Goal: Complete application form: Complete application form

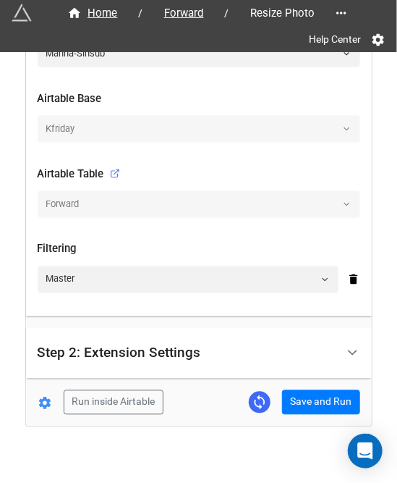
scroll to position [395, 0]
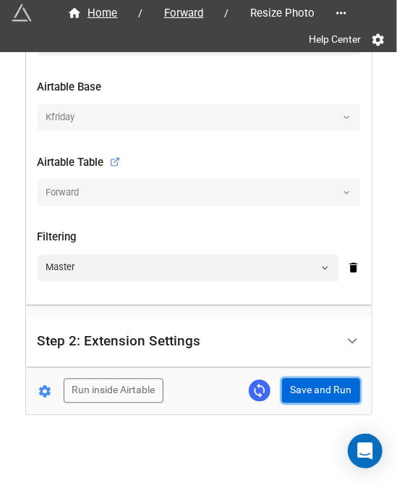
drag, startPoint x: 308, startPoint y: 379, endPoint x: 319, endPoint y: 353, distance: 28.2
click at [308, 379] on button "Save and Run" at bounding box center [321, 391] width 78 height 25
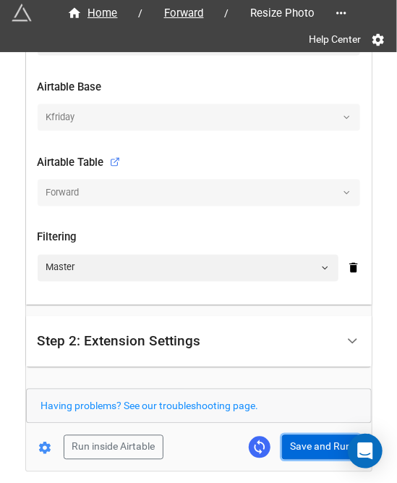
click at [308, 447] on button "Save and Run" at bounding box center [321, 447] width 78 height 25
click at [302, 445] on button "Save and Run" at bounding box center [321, 447] width 78 height 25
click at [303, 435] on button "Save and Run" at bounding box center [321, 447] width 78 height 25
drag, startPoint x: 306, startPoint y: 445, endPoint x: 349, endPoint y: 474, distance: 51.6
click at [306, 445] on button "Save and Run" at bounding box center [321, 447] width 78 height 25
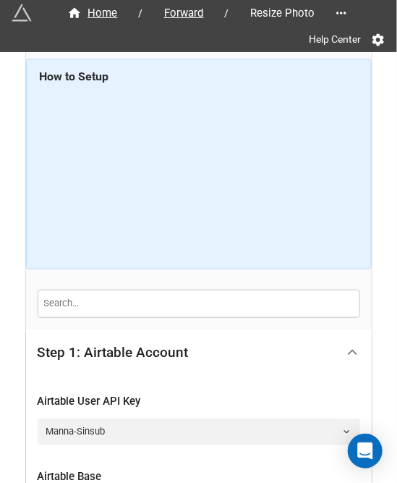
scroll to position [0, 0]
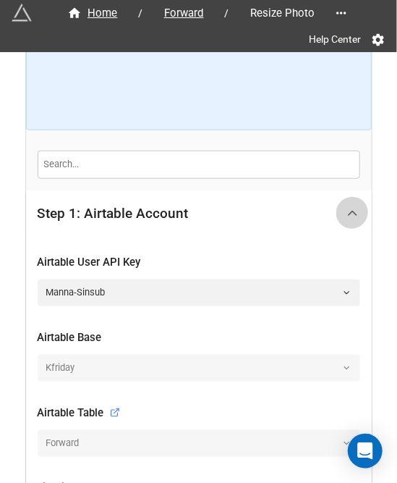
click at [346, 214] on icon at bounding box center [352, 213] width 15 height 15
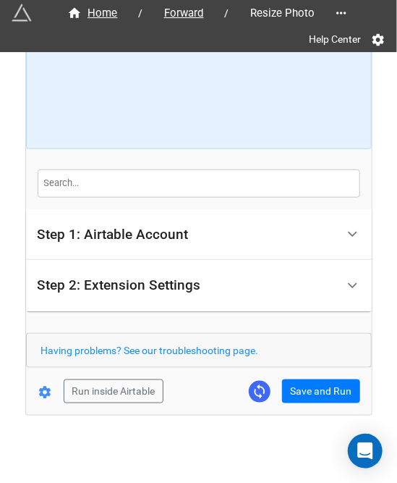
scroll to position [127, 0]
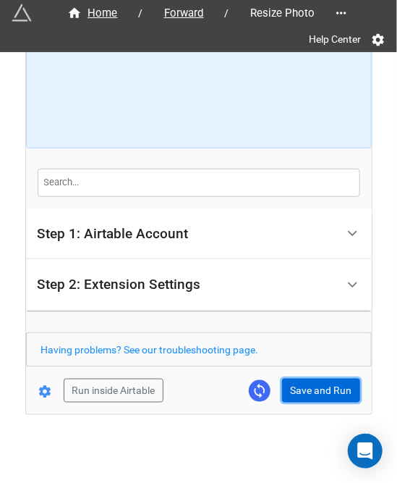
click at [317, 386] on button "Save and Run" at bounding box center [321, 391] width 78 height 25
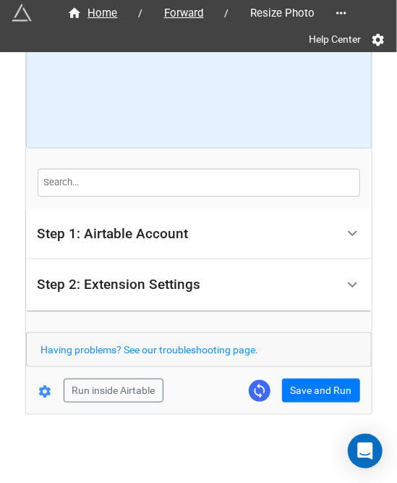
click at [291, 400] on div "Home / Forward / Resize Photo Help Center How to Setup Step 1: Airtable Account…" at bounding box center [199, 170] width 346 height 488
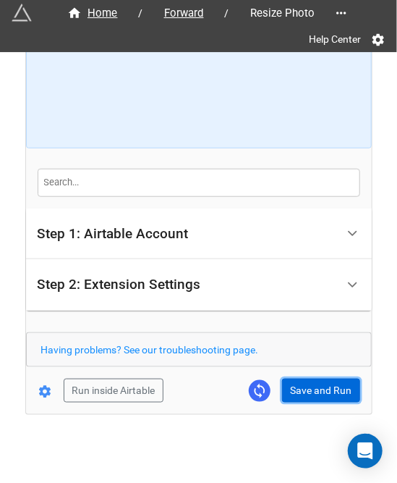
click at [298, 390] on button "Save and Run" at bounding box center [321, 391] width 78 height 25
click at [312, 400] on button "Save and Run" at bounding box center [321, 391] width 78 height 25
click at [306, 392] on button "Save and Run" at bounding box center [321, 391] width 78 height 25
click at [303, 383] on button "Save and Run" at bounding box center [321, 391] width 78 height 25
click at [313, 392] on button "Save and Run" at bounding box center [321, 391] width 78 height 25
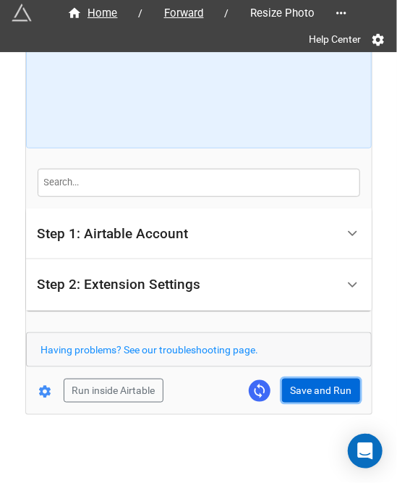
click at [318, 387] on button "Save and Run" at bounding box center [321, 391] width 78 height 25
drag, startPoint x: 291, startPoint y: 389, endPoint x: 368, endPoint y: 353, distance: 84.9
click at [291, 389] on button "Save and Run" at bounding box center [321, 391] width 78 height 25
click at [299, 396] on button "Save and Run" at bounding box center [321, 391] width 78 height 25
click at [312, 387] on button "Save and Run" at bounding box center [321, 391] width 78 height 25
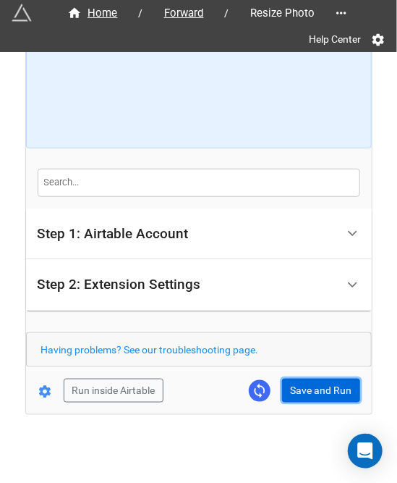
click at [323, 390] on button "Save and Run" at bounding box center [321, 391] width 78 height 25
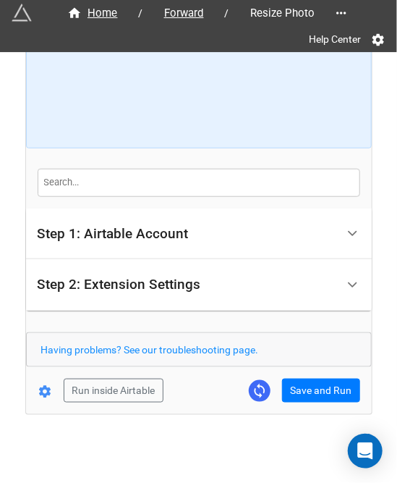
click at [323, 406] on div "Home / Forward / Resize Photo Help Center How to Setup Step 1: Airtable Account…" at bounding box center [199, 170] width 346 height 488
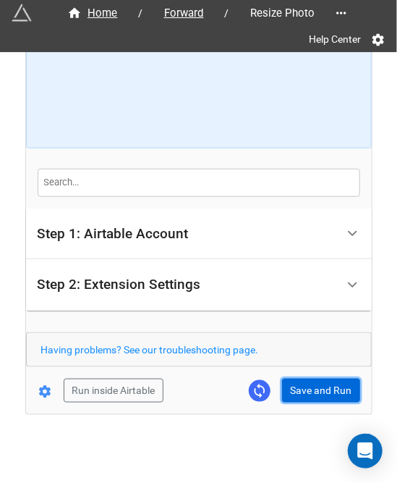
click at [322, 399] on button "Save and Run" at bounding box center [321, 391] width 78 height 25
click at [311, 389] on button "Save and Run" at bounding box center [321, 391] width 78 height 25
drag, startPoint x: 312, startPoint y: 384, endPoint x: 329, endPoint y: 379, distance: 17.2
click at [312, 384] on button "Save and Run" at bounding box center [321, 391] width 78 height 25
drag, startPoint x: 313, startPoint y: 384, endPoint x: 367, endPoint y: 363, distance: 58.0
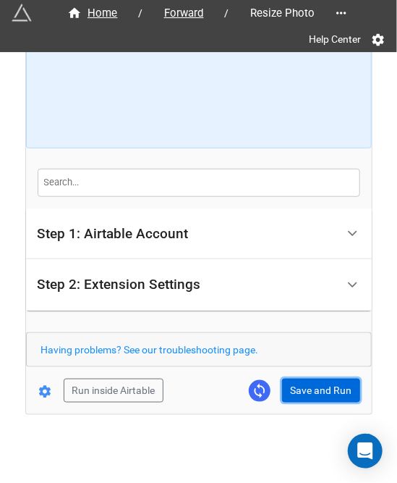
click at [313, 384] on button "Save and Run" at bounding box center [321, 391] width 78 height 25
click at [312, 383] on button "Save and Run" at bounding box center [321, 391] width 78 height 25
click at [297, 386] on button "Save and Run" at bounding box center [321, 391] width 78 height 25
click at [332, 386] on button "Save and Run" at bounding box center [321, 391] width 78 height 25
click at [298, 387] on button "Save and Run" at bounding box center [321, 391] width 78 height 25
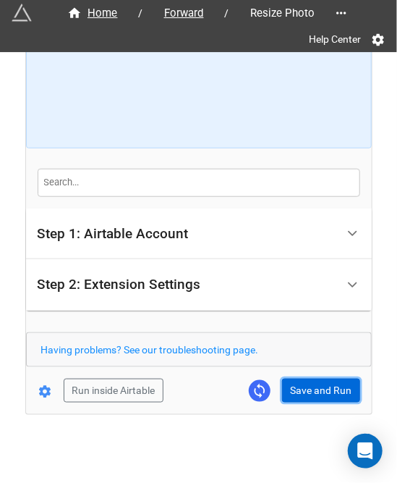
drag, startPoint x: 319, startPoint y: 380, endPoint x: 321, endPoint y: 350, distance: 30.5
click at [319, 380] on button "Save and Run" at bounding box center [321, 391] width 78 height 25
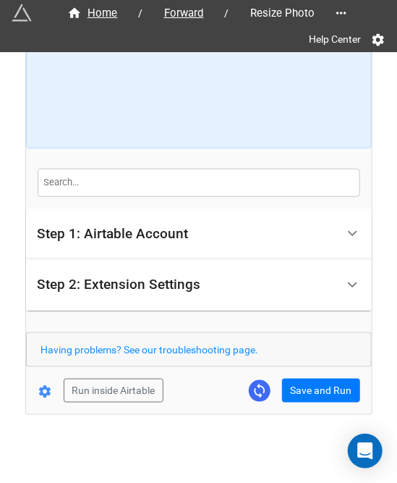
click at [274, 388] on div "Run inside Airtable Save and Run" at bounding box center [193, 391] width 334 height 25
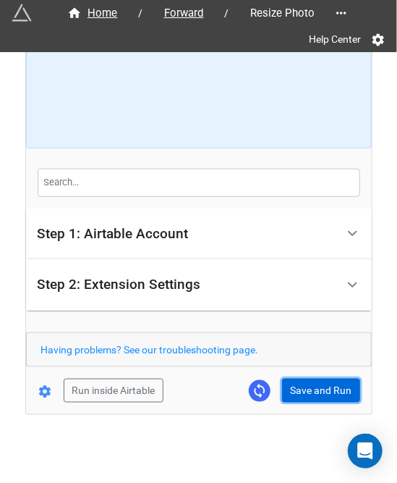
click at [306, 388] on button "Save and Run" at bounding box center [321, 391] width 78 height 25
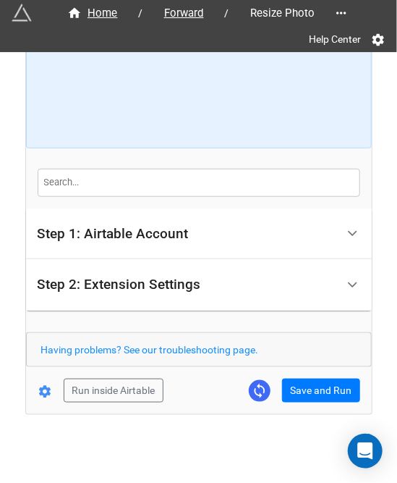
click at [306, 376] on form "How to Setup Step 1: Airtable Account Airtable User API Key Manna-Sinsub Airtab…" at bounding box center [199, 170] width 346 height 465
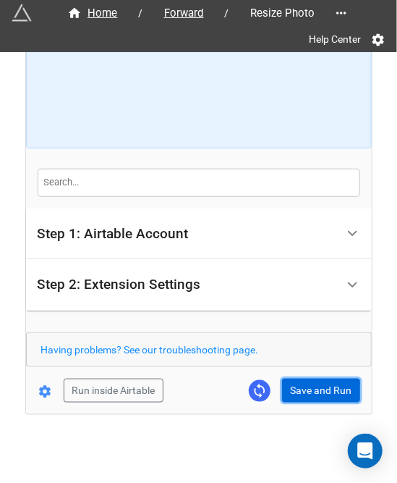
click at [308, 389] on button "Save and Run" at bounding box center [321, 391] width 78 height 25
click at [321, 380] on button "Save and Run" at bounding box center [321, 391] width 78 height 25
click at [314, 389] on button "Save and Run" at bounding box center [321, 391] width 78 height 25
click at [294, 396] on button "Save and Run" at bounding box center [321, 391] width 78 height 25
drag, startPoint x: 319, startPoint y: 389, endPoint x: 374, endPoint y: 377, distance: 55.5
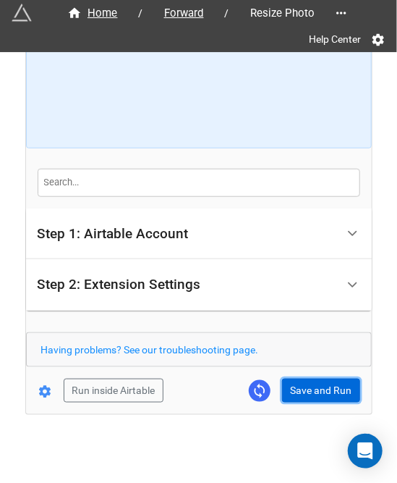
click at [319, 389] on button "Save and Run" at bounding box center [321, 391] width 78 height 25
click at [293, 386] on button "Save and Run" at bounding box center [321, 391] width 78 height 25
drag, startPoint x: 313, startPoint y: 390, endPoint x: 323, endPoint y: 387, distance: 10.8
click at [313, 389] on button "Save and Run" at bounding box center [321, 391] width 78 height 25
click at [306, 397] on button "Save and Run" at bounding box center [321, 391] width 78 height 25
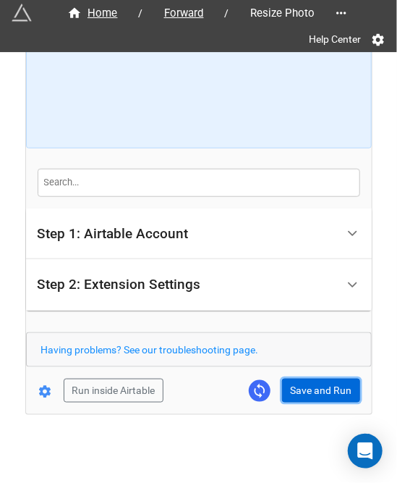
drag, startPoint x: 295, startPoint y: 395, endPoint x: 325, endPoint y: 429, distance: 45.2
click at [295, 395] on button "Save and Run" at bounding box center [321, 391] width 78 height 25
click at [311, 380] on button "Save and Run" at bounding box center [321, 391] width 78 height 25
click at [305, 383] on button "Save and Run" at bounding box center [321, 391] width 78 height 25
click at [306, 382] on button "Save and Run" at bounding box center [321, 391] width 78 height 25
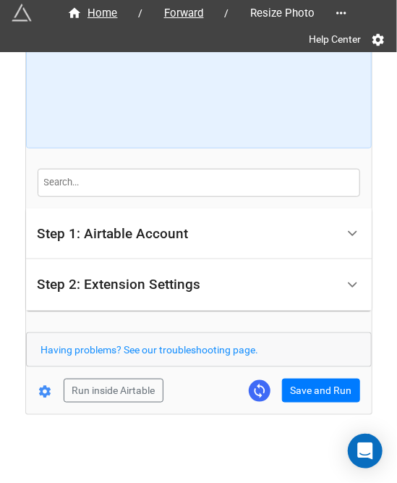
click at [288, 403] on div "Home / Forward / Resize Photo Help Center How to Setup Step 1: Airtable Account…" at bounding box center [199, 170] width 346 height 488
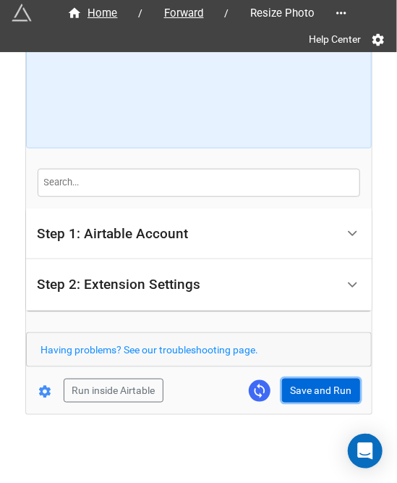
click at [329, 390] on button "Save and Run" at bounding box center [321, 391] width 78 height 25
click at [317, 393] on button "Save and Run" at bounding box center [321, 391] width 78 height 25
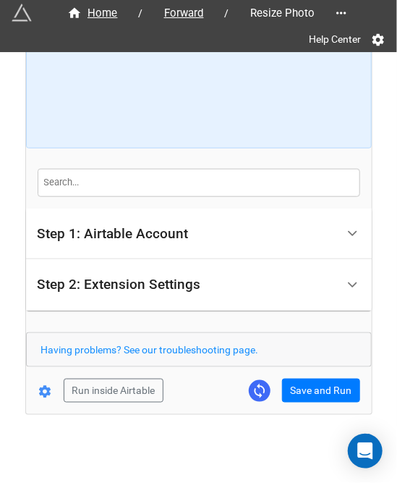
click at [313, 400] on div "Home / Forward / Resize Photo Help Center How to Setup Step 1: Airtable Account…" at bounding box center [199, 170] width 346 height 488
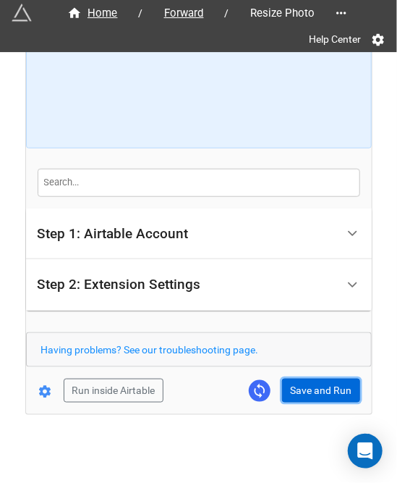
click at [312, 389] on button "Save and Run" at bounding box center [321, 391] width 78 height 25
drag, startPoint x: 304, startPoint y: 397, endPoint x: 321, endPoint y: 387, distance: 20.1
click at [304, 397] on button "Save and Run" at bounding box center [321, 391] width 78 height 25
click at [313, 390] on button "Save and Run" at bounding box center [321, 391] width 78 height 25
click at [309, 388] on button "Save and Run" at bounding box center [321, 391] width 78 height 25
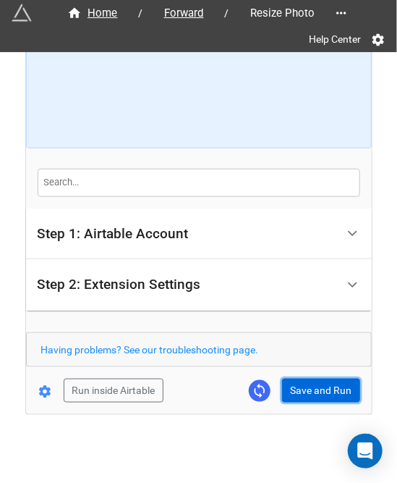
click at [316, 386] on button "Save and Run" at bounding box center [321, 391] width 78 height 25
click at [327, 383] on button "Save and Run" at bounding box center [321, 391] width 78 height 25
click at [291, 392] on button "Save and Run" at bounding box center [321, 391] width 78 height 25
click at [316, 380] on button "Save and Run" at bounding box center [321, 391] width 78 height 25
click at [314, 383] on button "Save and Run" at bounding box center [321, 391] width 78 height 25
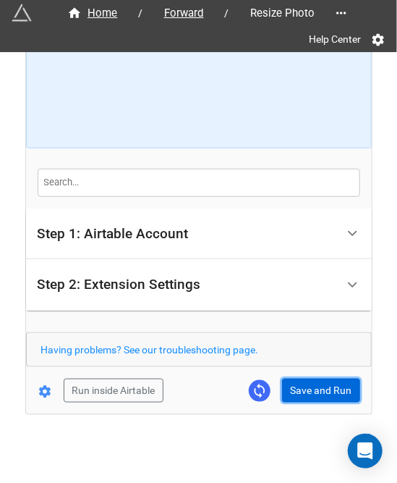
drag, startPoint x: 308, startPoint y: 391, endPoint x: 369, endPoint y: 382, distance: 60.8
click at [308, 391] on button "Save and Run" at bounding box center [321, 391] width 78 height 25
drag, startPoint x: 302, startPoint y: 384, endPoint x: 312, endPoint y: 383, distance: 10.2
click at [303, 384] on button "Save and Run" at bounding box center [321, 391] width 78 height 25
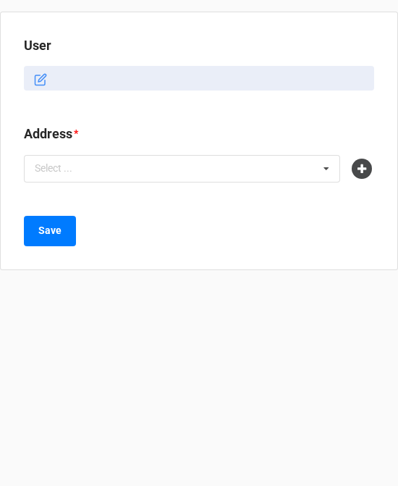
drag, startPoint x: 397, startPoint y: 485, endPoint x: 644, endPoint y: 561, distance: 259.0
click at [397, 482] on html "User Address * Select ... No results found. Save" at bounding box center [199, 243] width 398 height 486
click at [397, 482] on html "User SL33333 Address * Select ... No results found. Save" at bounding box center [199, 243] width 398 height 486
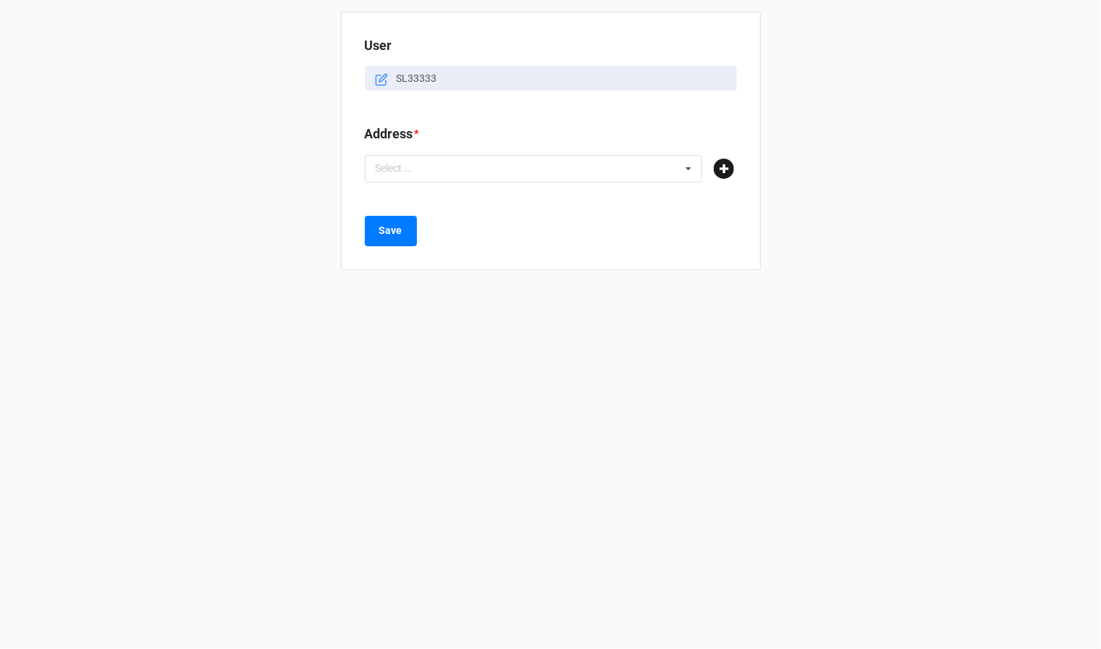
click at [397, 172] on icon at bounding box center [724, 169] width 20 height 20
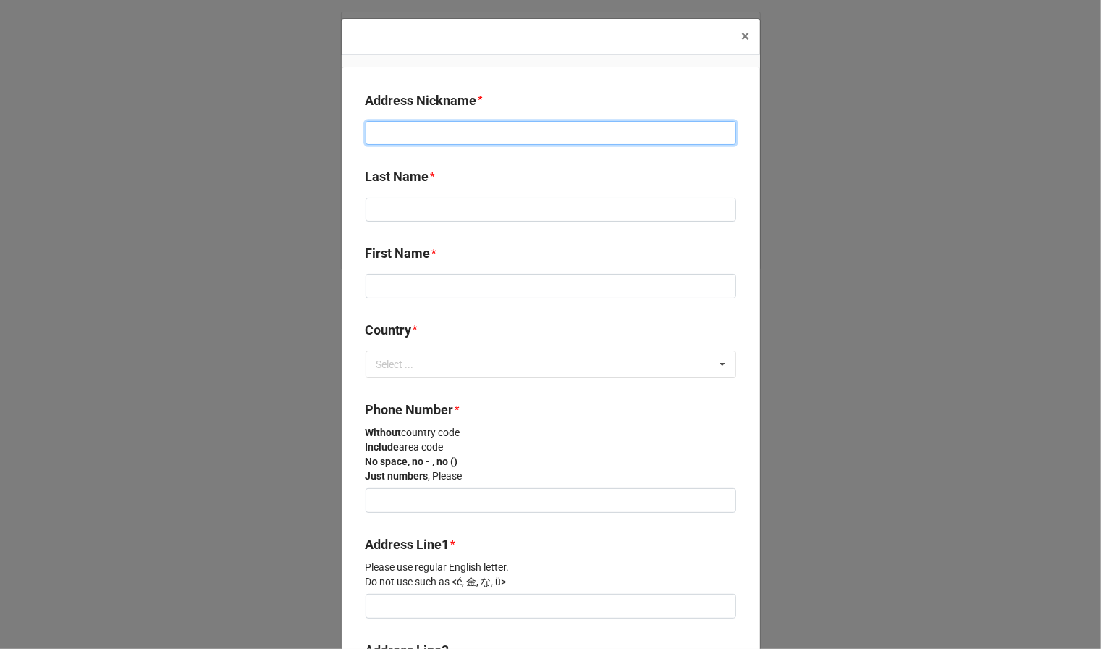
drag, startPoint x: 447, startPoint y: 132, endPoint x: 709, endPoint y: 138, distance: 261.4
click at [397, 132] on input at bounding box center [551, 133] width 371 height 25
type input "w"
type input "[PERSON_NAME] 팀장님"
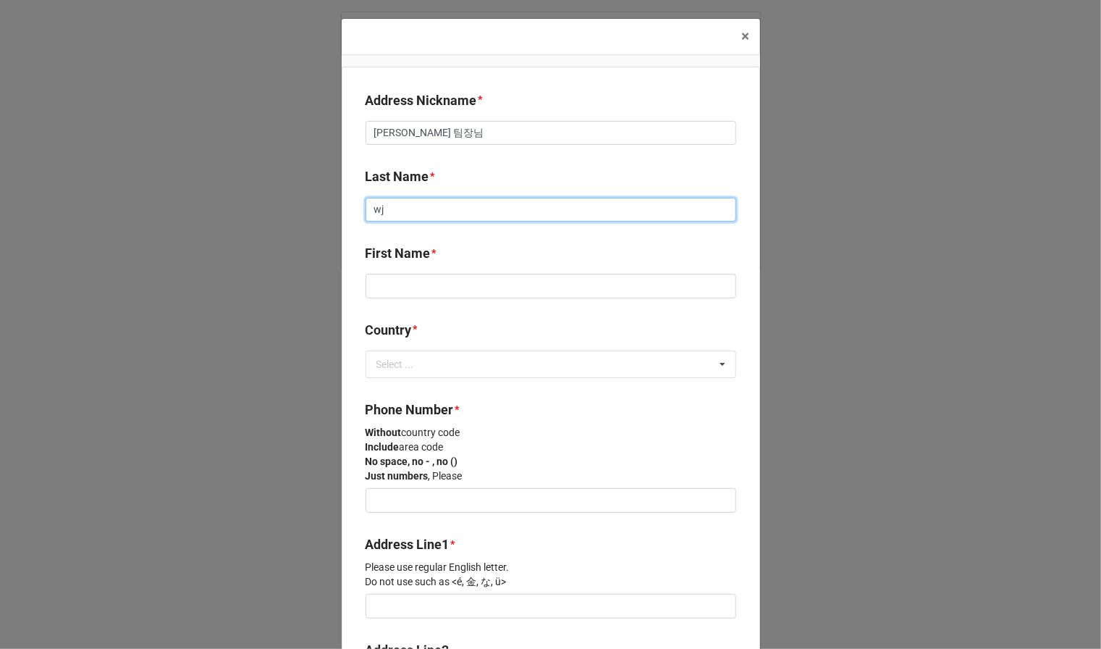
type input "w"
type input "정"
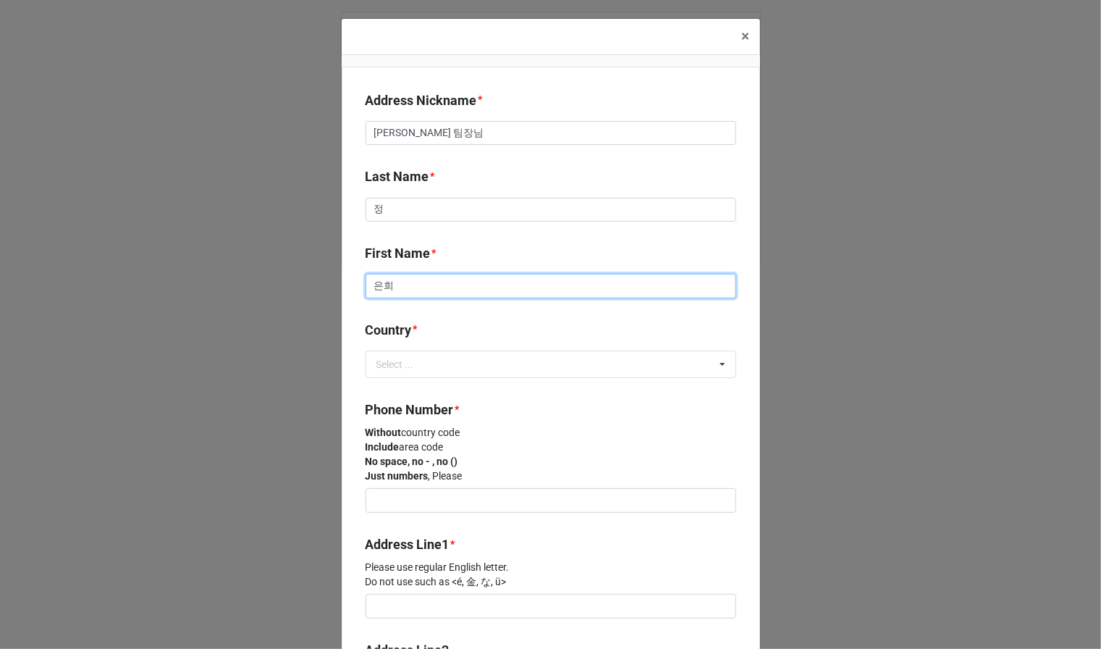
type input "은희"
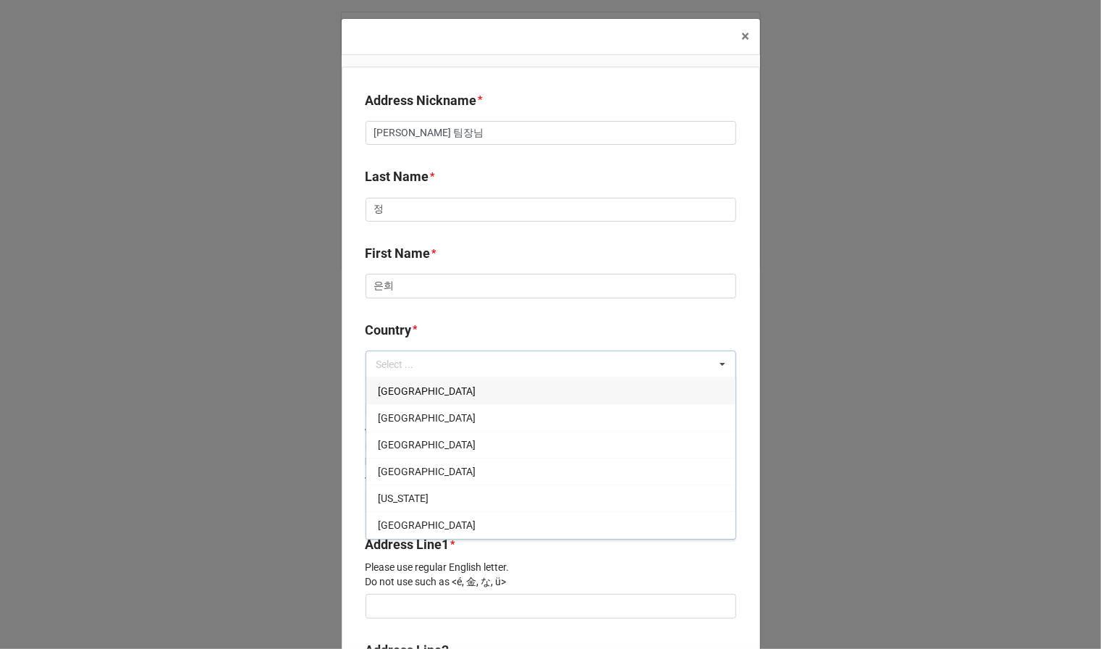
click at [397, 193] on div "Last Name *" at bounding box center [551, 182] width 371 height 30
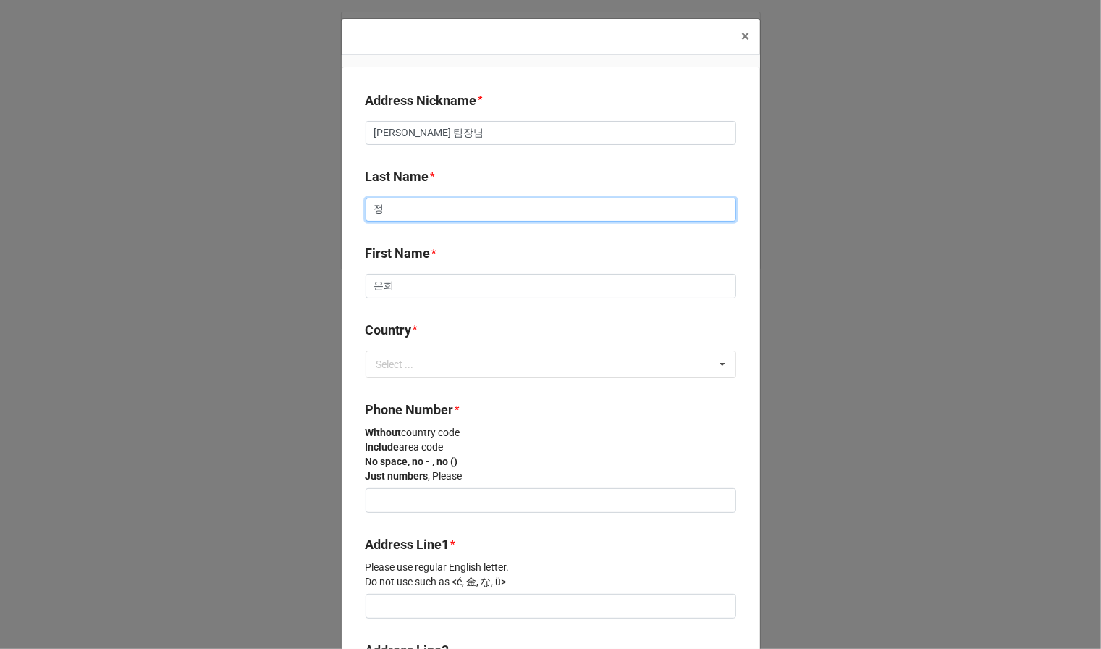
click at [397, 215] on input "정" at bounding box center [551, 210] width 371 height 25
type input "E"
type input "[PERSON_NAME]"
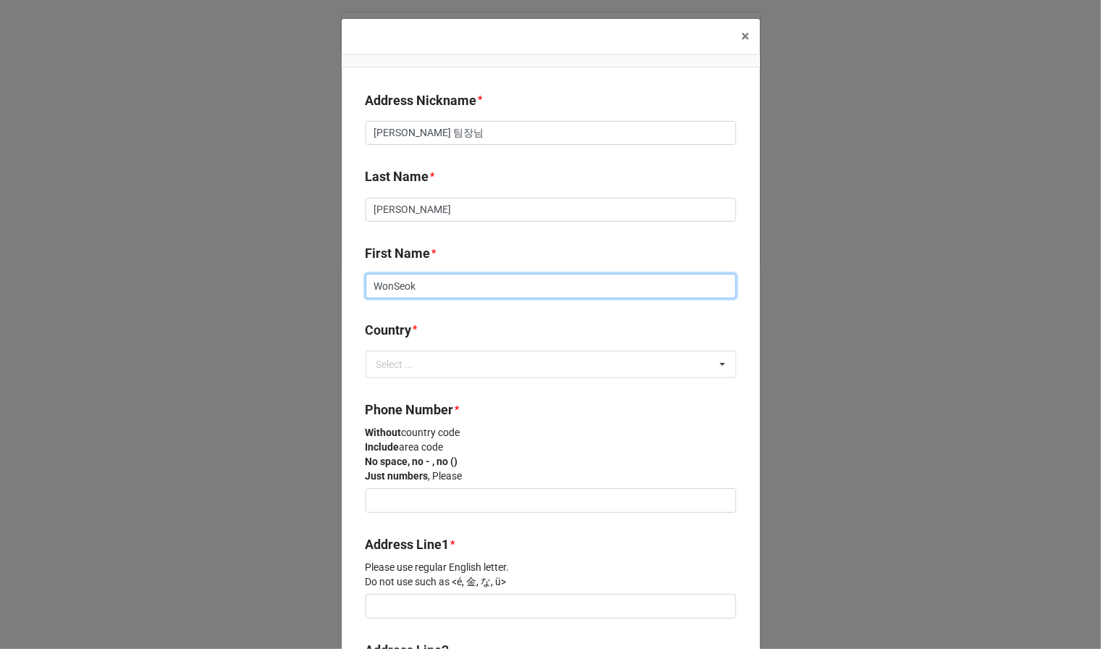
type input "WonSeok"
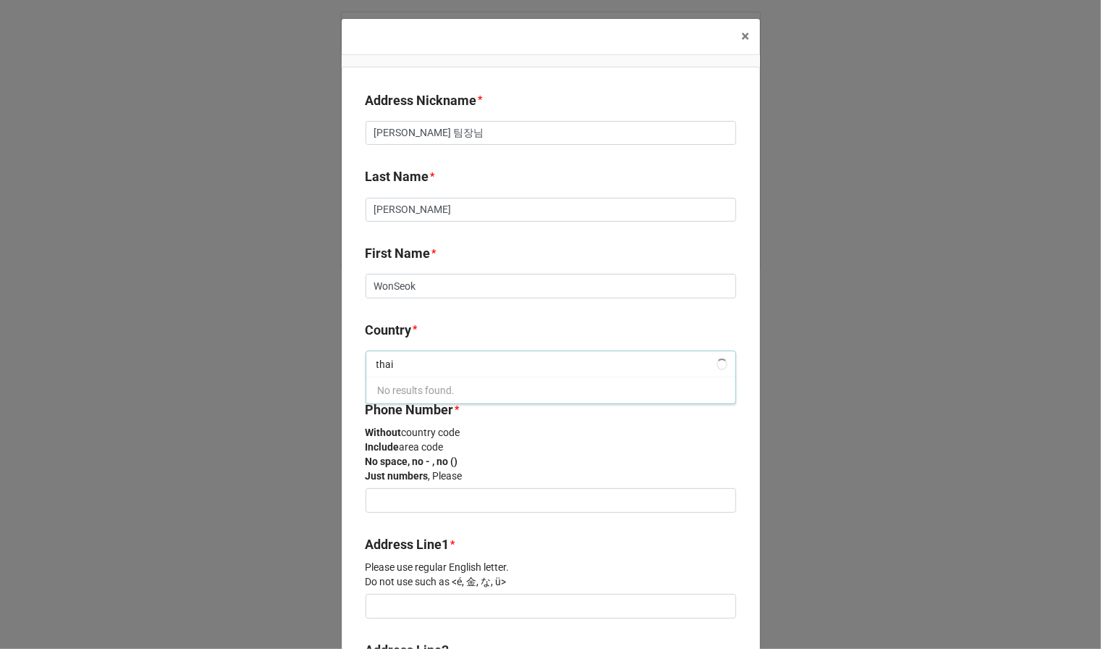
type input "thail"
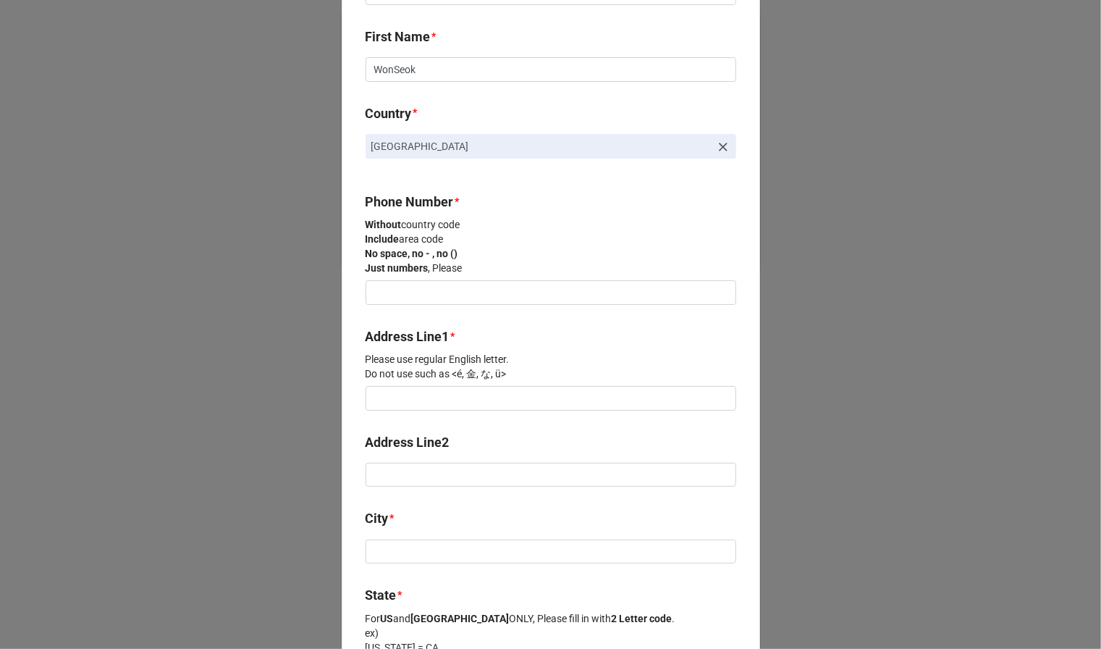
scroll to position [217, 0]
drag, startPoint x: 432, startPoint y: 298, endPoint x: 446, endPoint y: 297, distance: 14.6
click at [397, 298] on input at bounding box center [551, 291] width 371 height 25
paste input "085-218 -6154"
type input "0852186154"
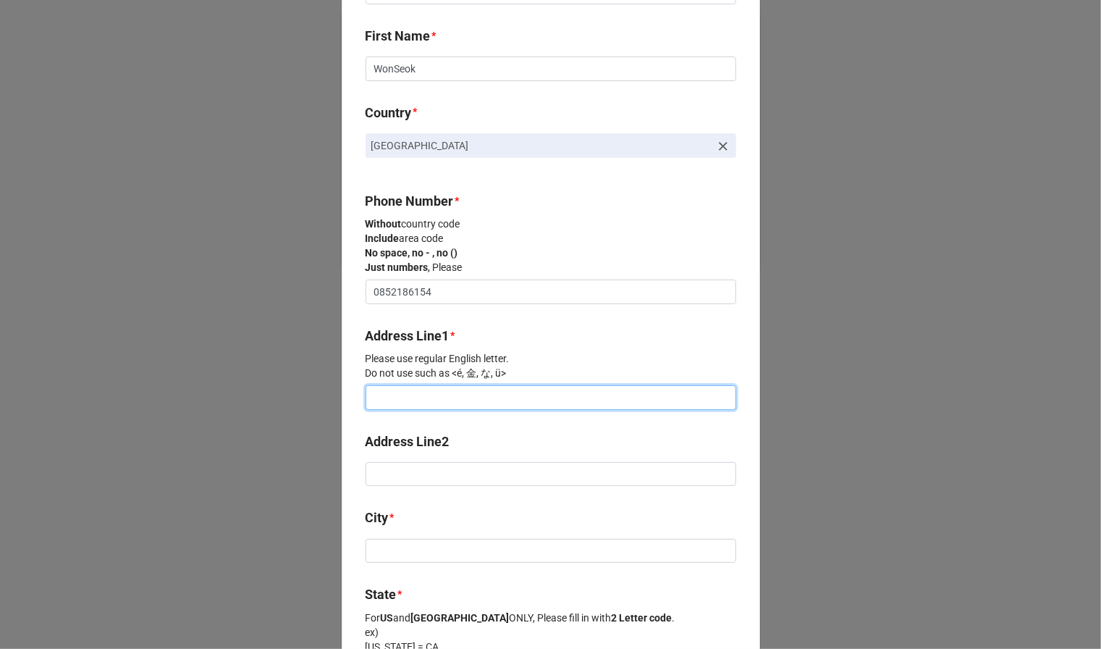
click at [397, 397] on input at bounding box center [551, 397] width 371 height 25
paste input "13 Ramkhamhaeng soi 24 Yeak 12-1 Huamark. [GEOGRAPHIC_DATA]."
type input "13 Ramkhamhaeng soi 24 Yeak 12-1 Huamark. [GEOGRAPHIC_DATA]."
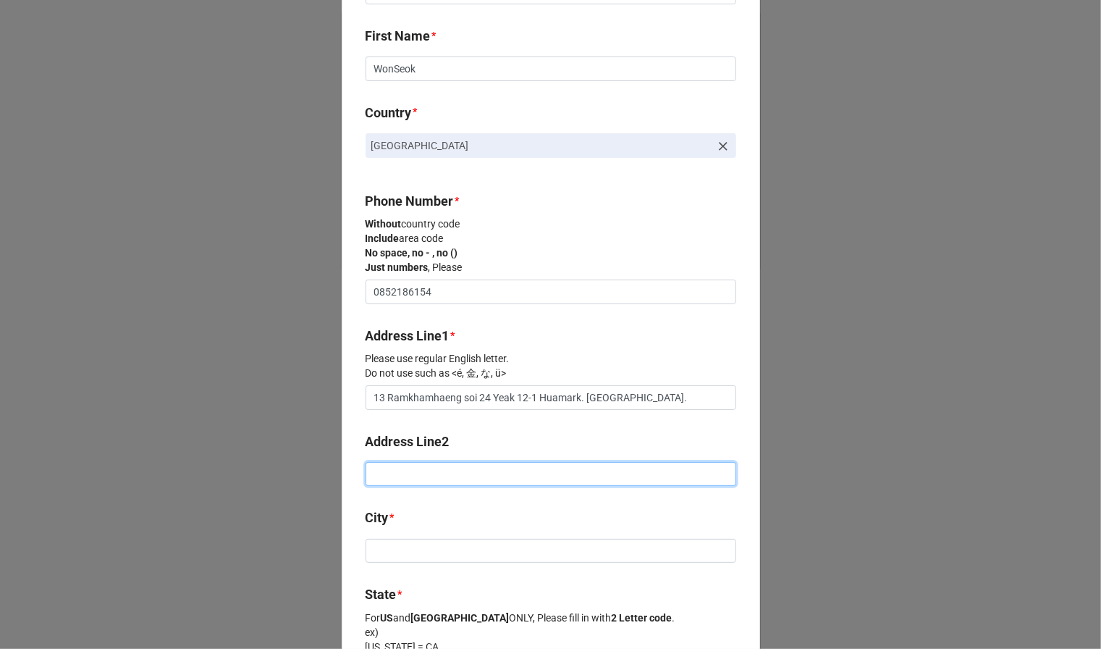
click at [397, 479] on input at bounding box center [551, 474] width 371 height 25
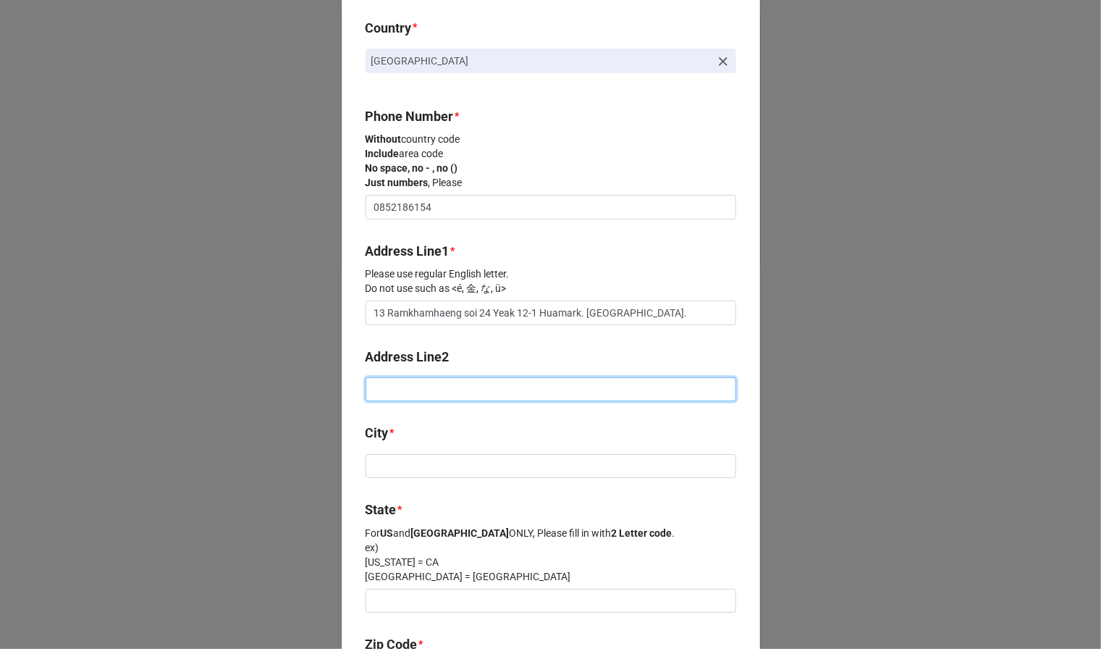
scroll to position [362, 0]
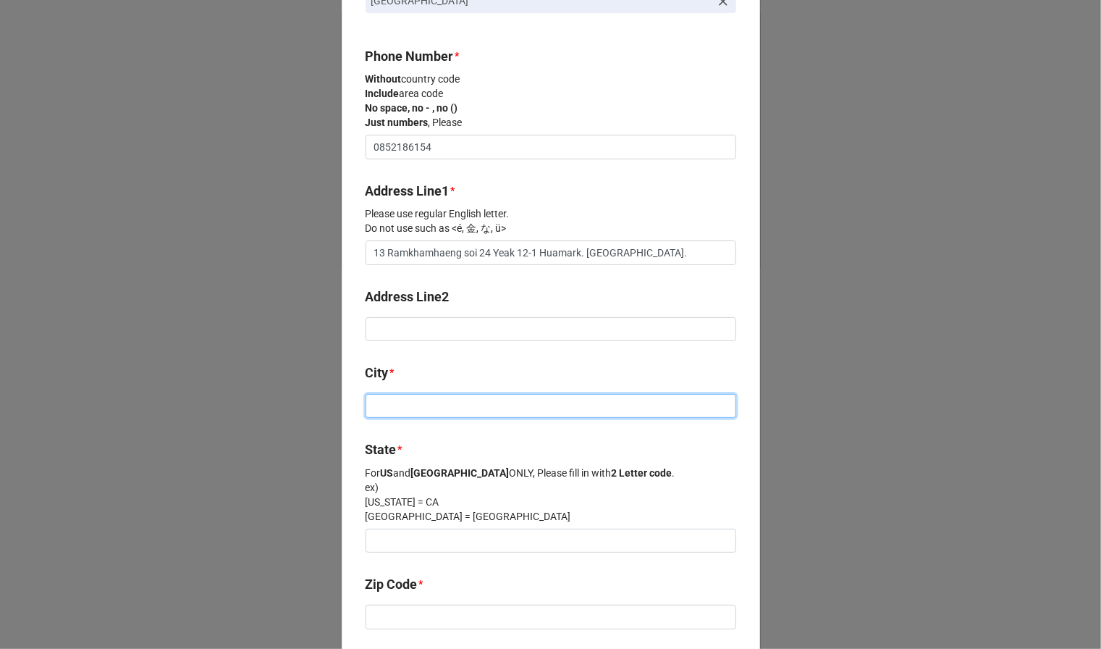
click at [397, 405] on input at bounding box center [551, 406] width 371 height 25
paste input "[GEOGRAPHIC_DATA]"
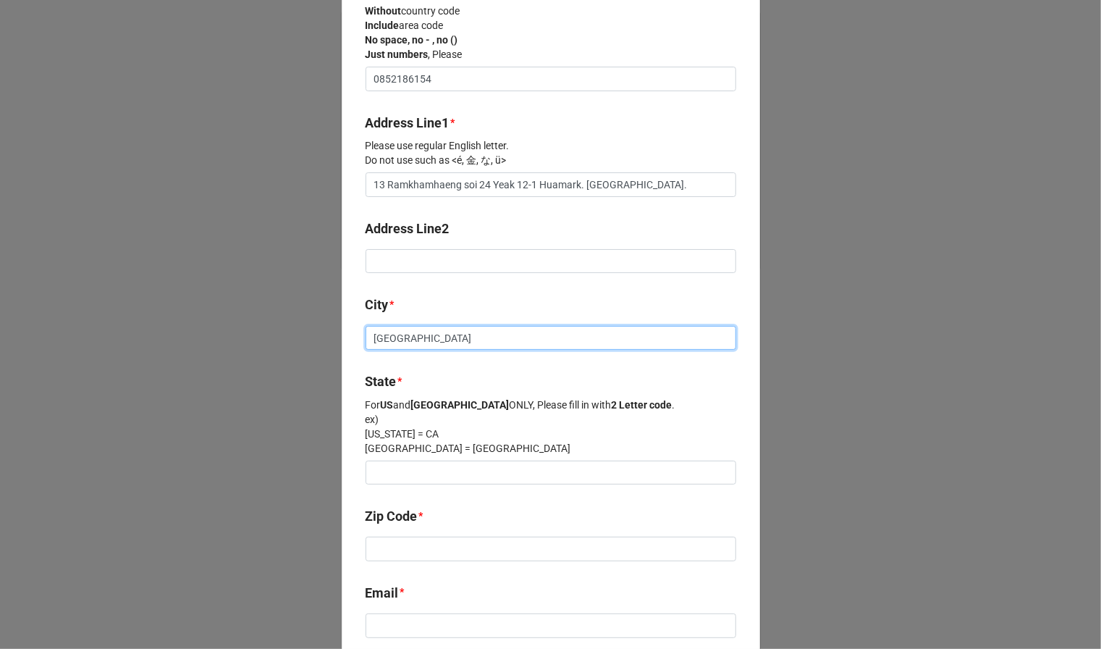
scroll to position [507, 0]
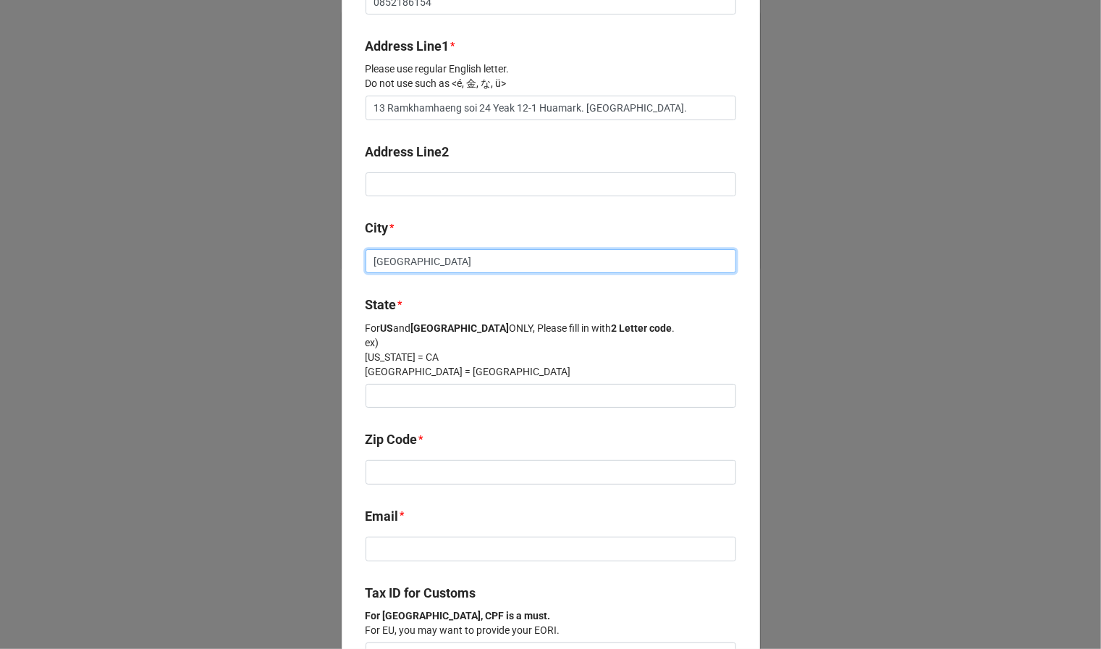
type input "[GEOGRAPHIC_DATA]"
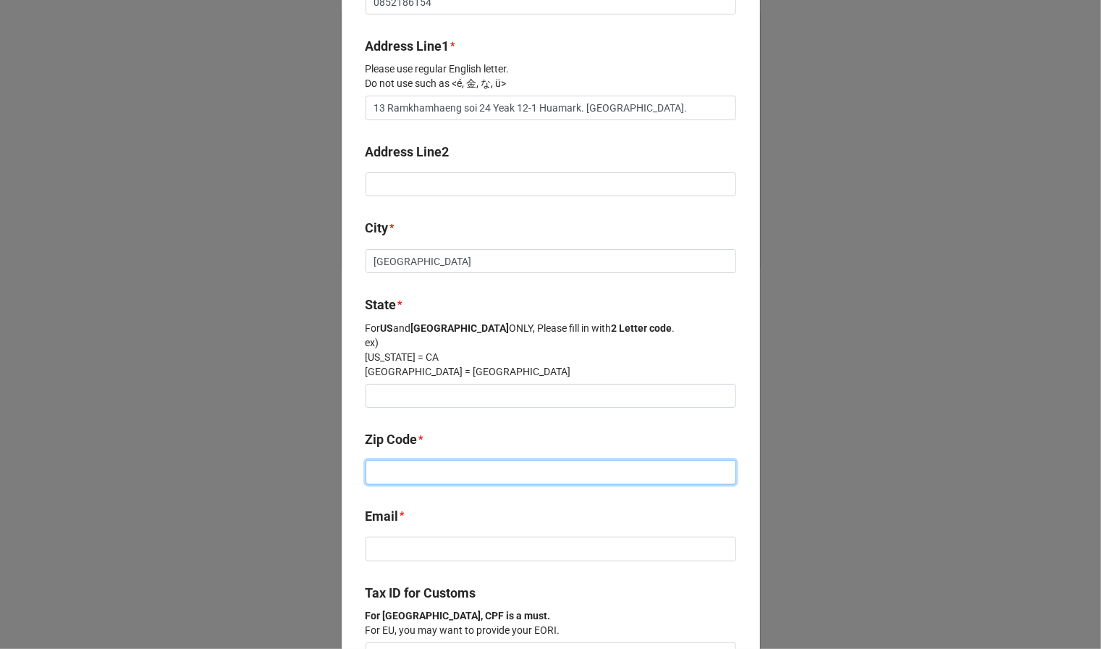
click at [397, 473] on input at bounding box center [551, 472] width 371 height 25
paste input "10240"
type input "10240"
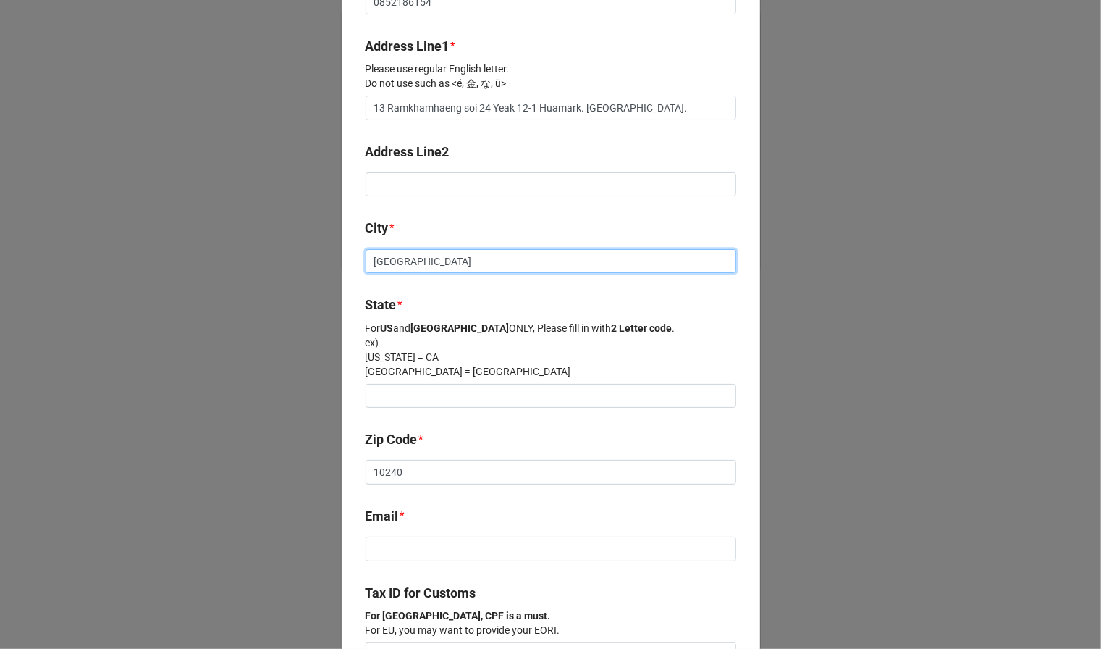
drag, startPoint x: 429, startPoint y: 264, endPoint x: 298, endPoint y: 262, distance: 131.1
click at [298, 262] on div "× Close Address Nickname * [PERSON_NAME] 팀장님 Last Name * [PERSON_NAME] First Na…" at bounding box center [550, 324] width 1101 height 649
paste input "kappi"
type input "Bangkkappi"
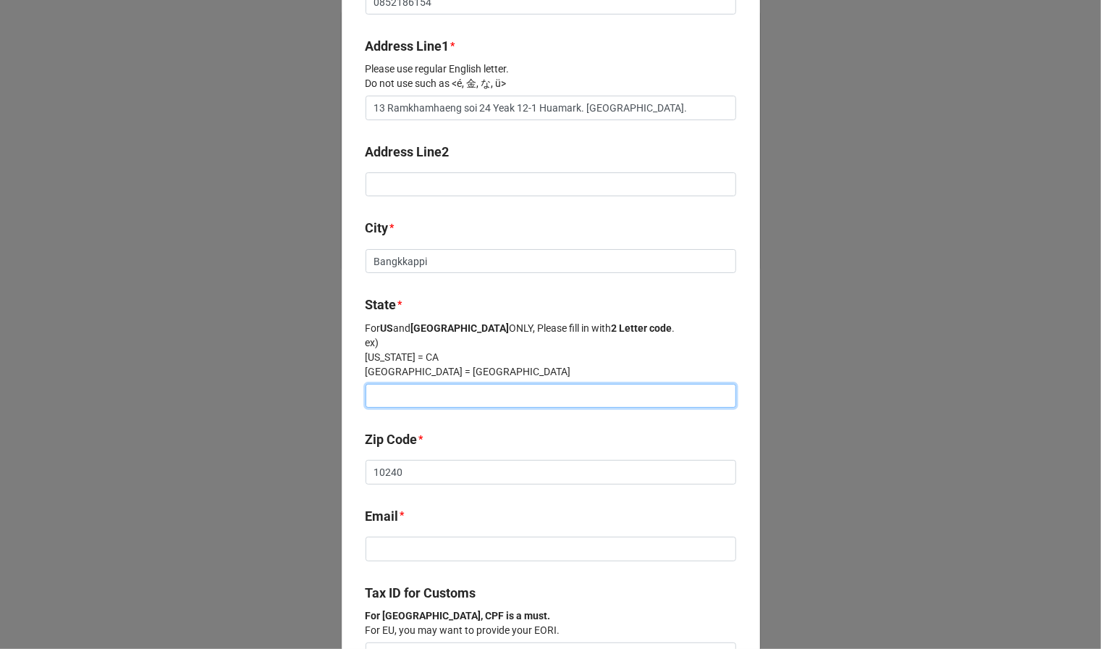
click at [397, 389] on input at bounding box center [551, 396] width 371 height 25
paste input "[GEOGRAPHIC_DATA]"
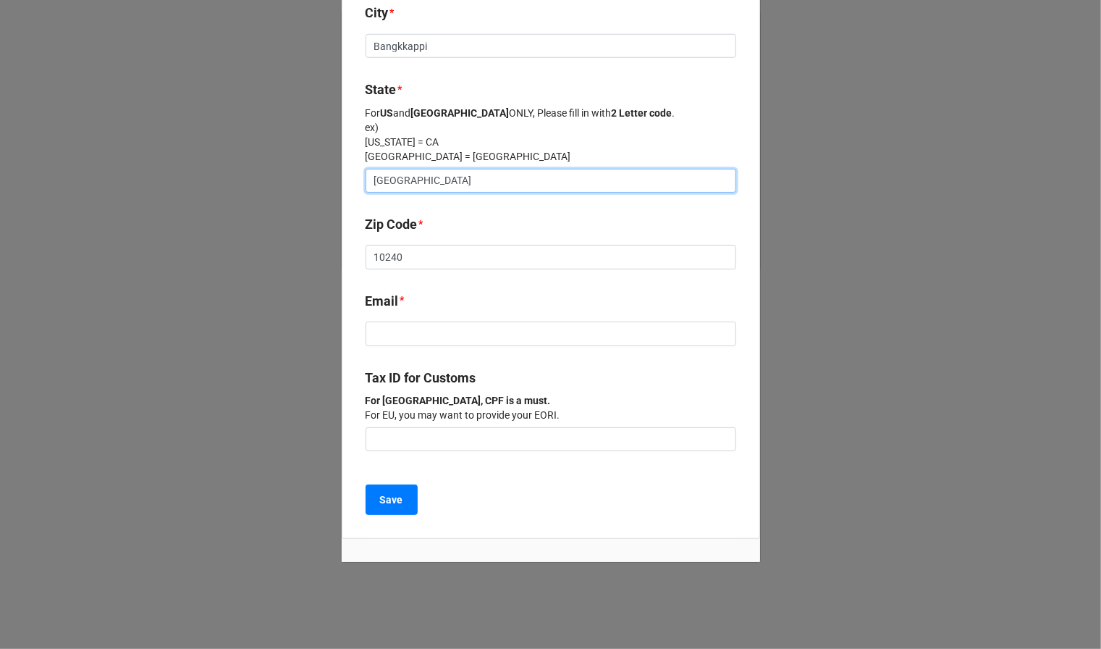
scroll to position [724, 0]
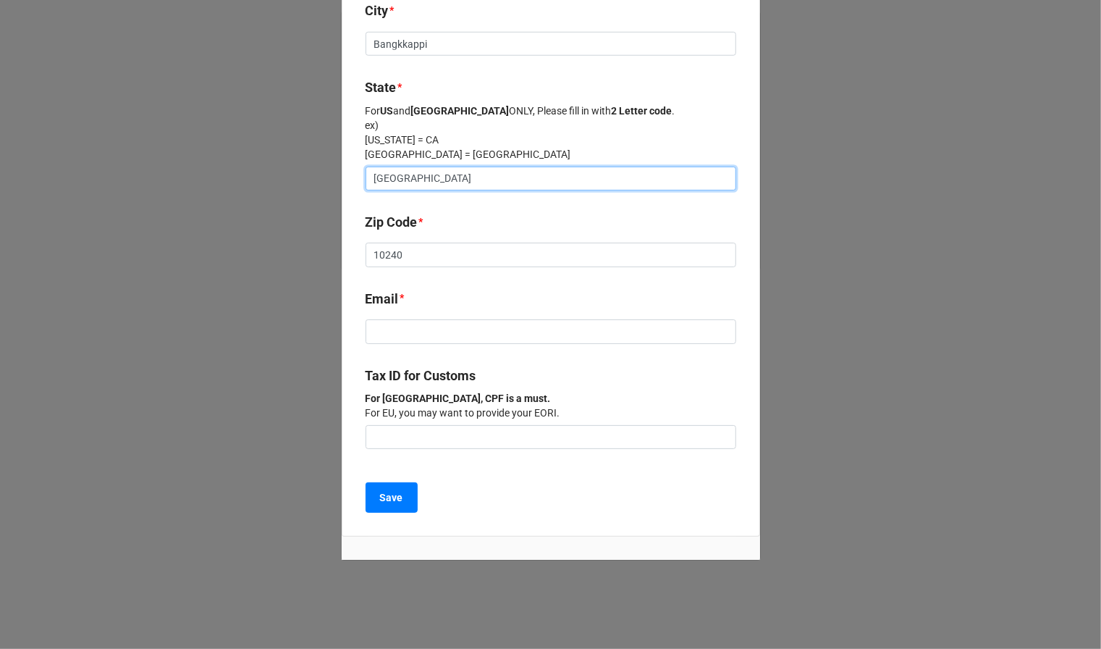
type input "[GEOGRAPHIC_DATA]"
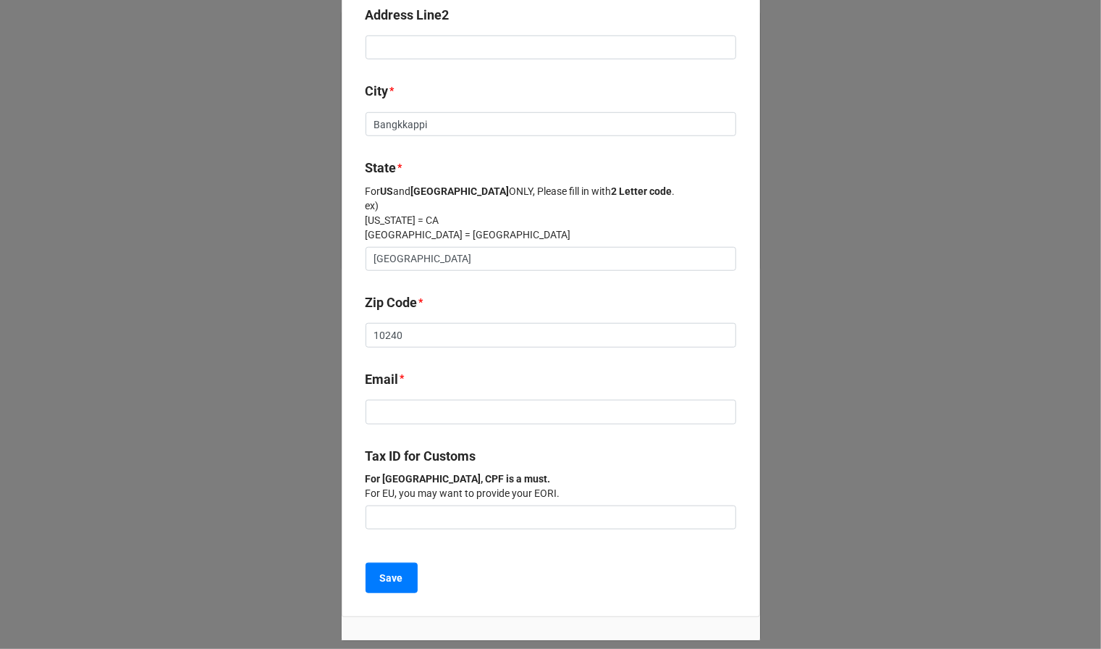
scroll to position [725, 0]
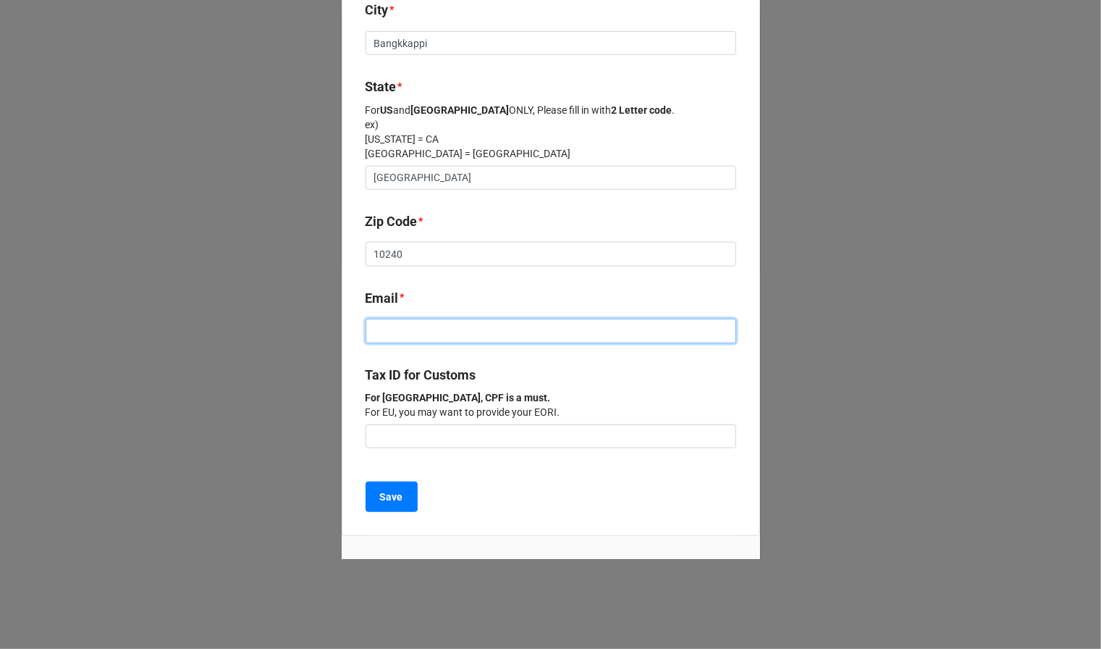
drag, startPoint x: 476, startPoint y: 321, endPoint x: 478, endPoint y: 331, distance: 10.4
click at [397, 321] on input at bounding box center [551, 331] width 371 height 25
paste input "[EMAIL_ADDRESS][DOMAIN_NAME]"
type input "[EMAIL_ADDRESS][DOMAIN_NAME]"
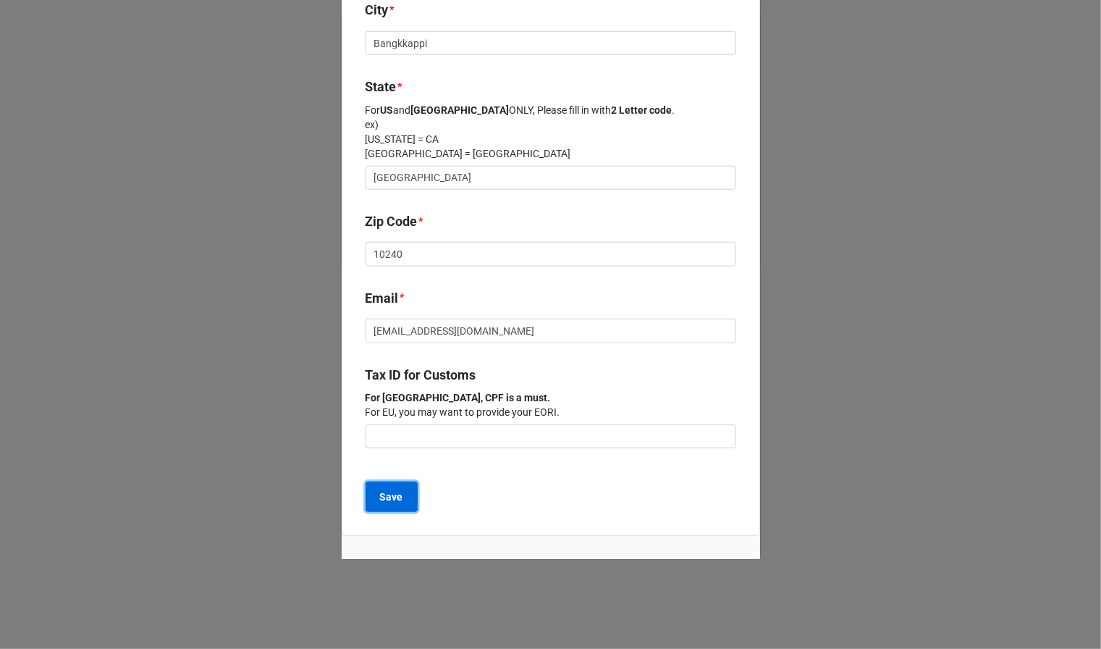
click at [392, 482] on button "Save" at bounding box center [392, 496] width 52 height 30
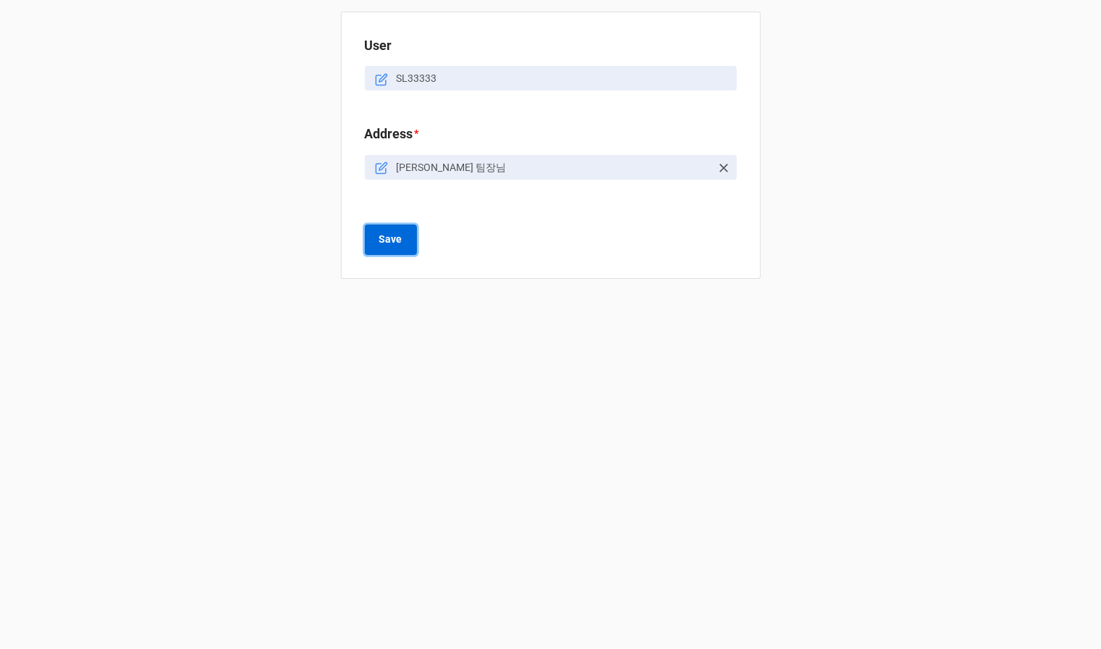
click at [397, 240] on button "Save" at bounding box center [391, 239] width 52 height 30
